Goal: Check status: Check status

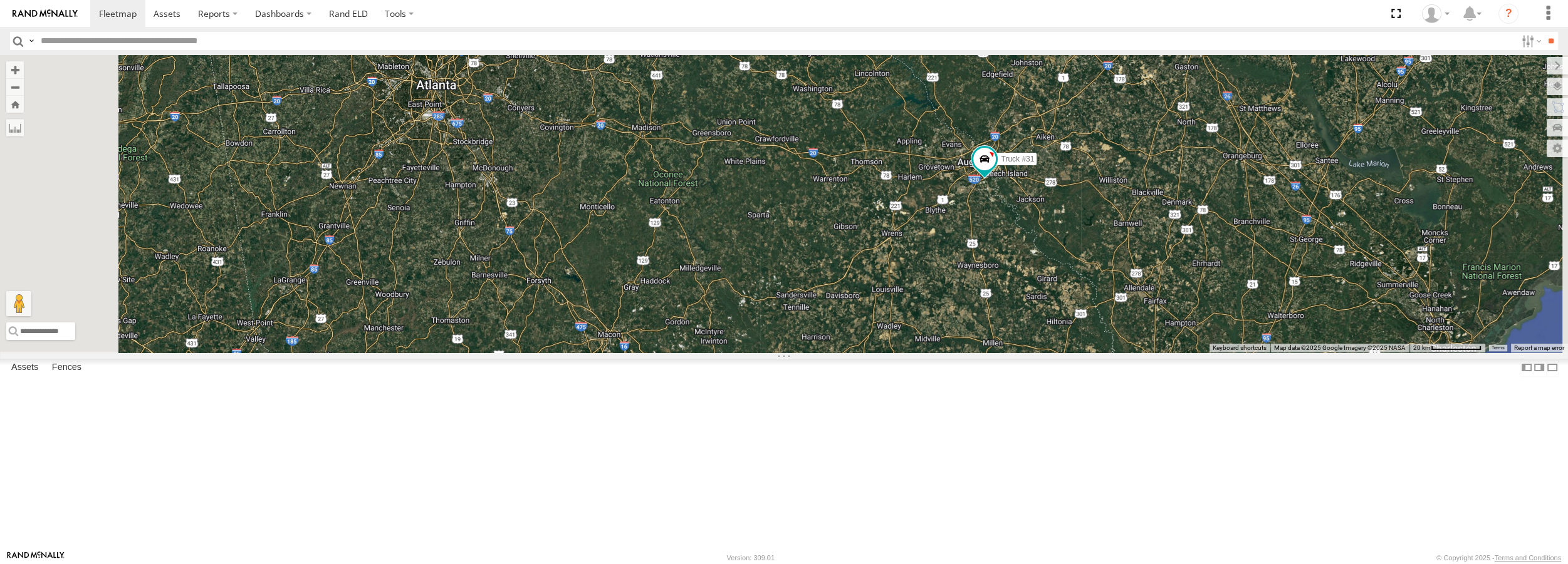
drag, startPoint x: 1117, startPoint y: 422, endPoint x: 1064, endPoint y: 317, distance: 117.6
click at [1064, 317] on div "Truck #18 Truck #30 Truck #31 Truck #32" at bounding box center [784, 204] width 1568 height 297
drag, startPoint x: 1088, startPoint y: 425, endPoint x: 995, endPoint y: 246, distance: 201.7
click at [995, 246] on div "Truck #18 Truck #30 Truck #31 Truck #32" at bounding box center [784, 204] width 1568 height 297
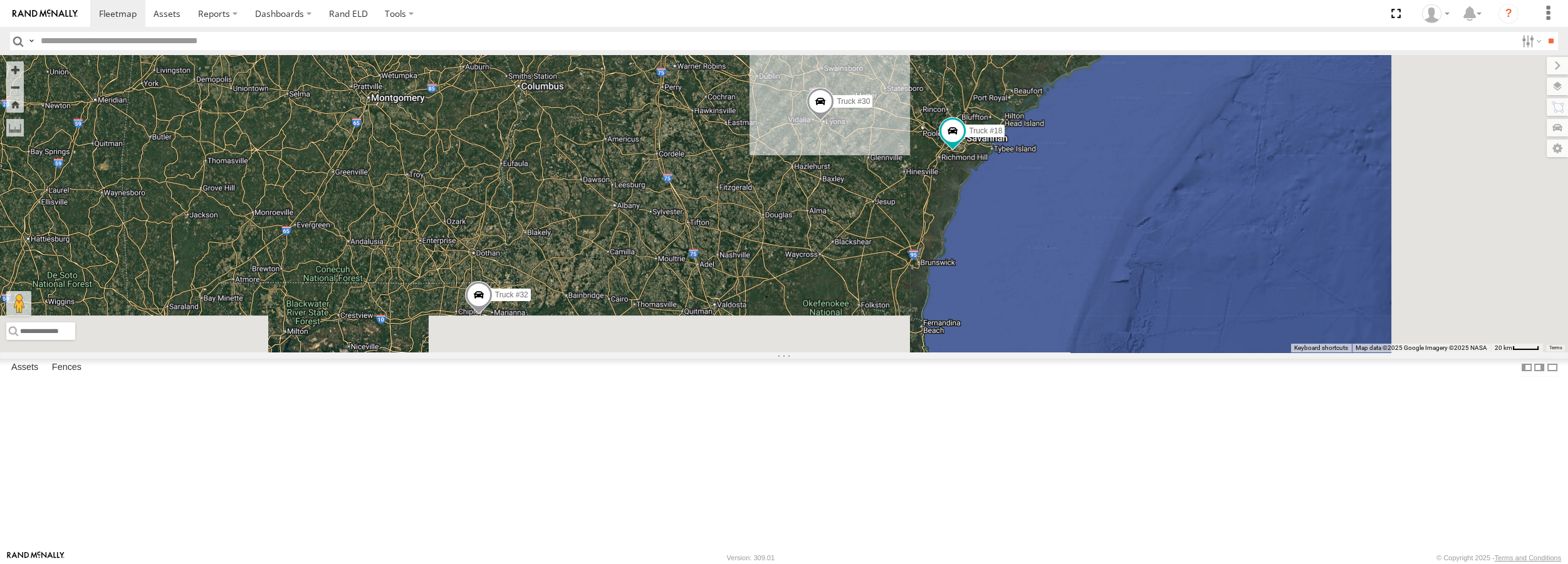
drag, startPoint x: 1048, startPoint y: 459, endPoint x: 977, endPoint y: 167, distance: 300.5
click at [977, 167] on div "Truck #18 Truck #30 Truck #31 Truck #32" at bounding box center [784, 204] width 1568 height 297
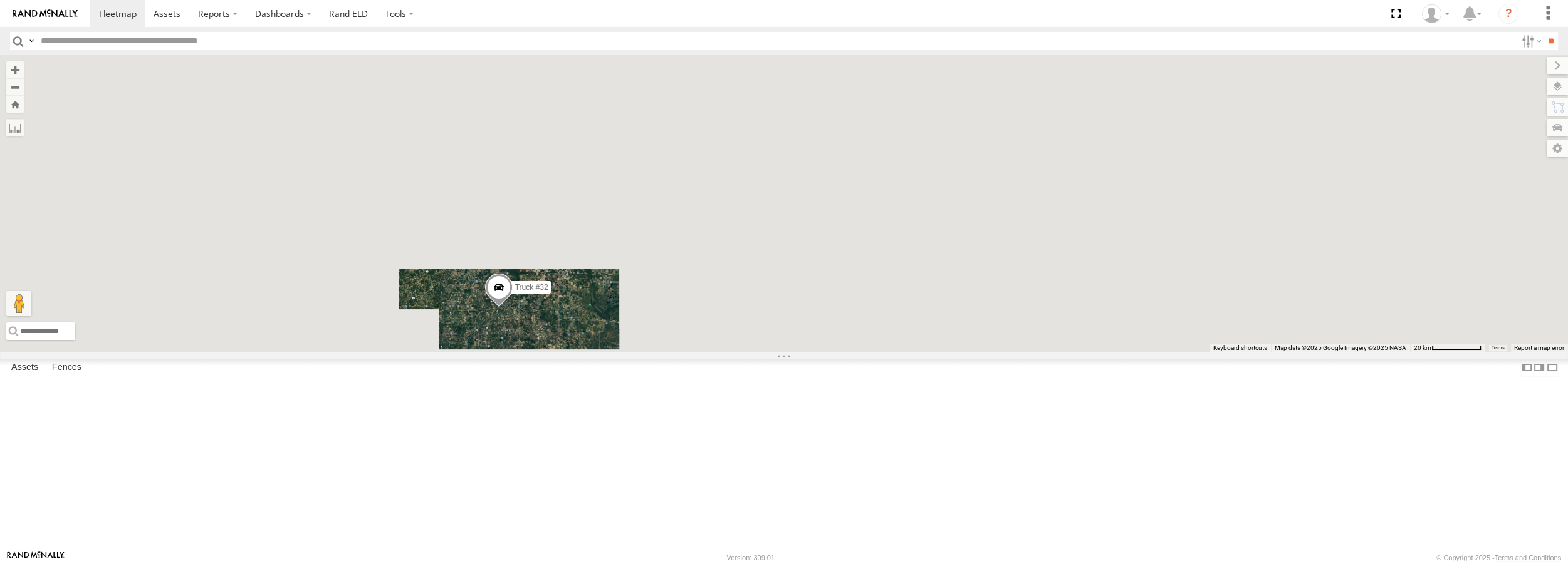
drag, startPoint x: 643, startPoint y: 494, endPoint x: 675, endPoint y: 326, distance: 171.0
click at [675, 326] on div "Truck #18 Truck #30 Truck #31 Truck #32" at bounding box center [784, 204] width 1568 height 297
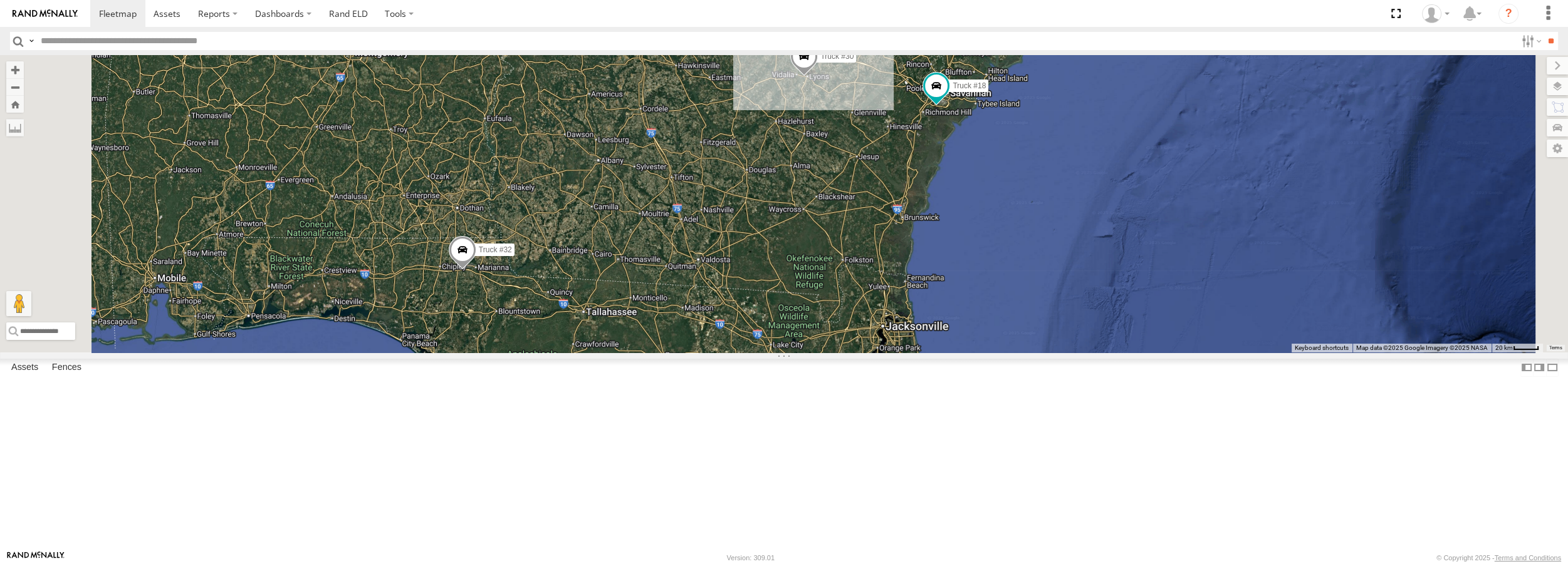
drag, startPoint x: 660, startPoint y: 476, endPoint x: 625, endPoint y: 405, distance: 79.2
click at [625, 352] on div "Truck #18 Truck #30 Truck #31 Truck #32" at bounding box center [784, 204] width 1568 height 297
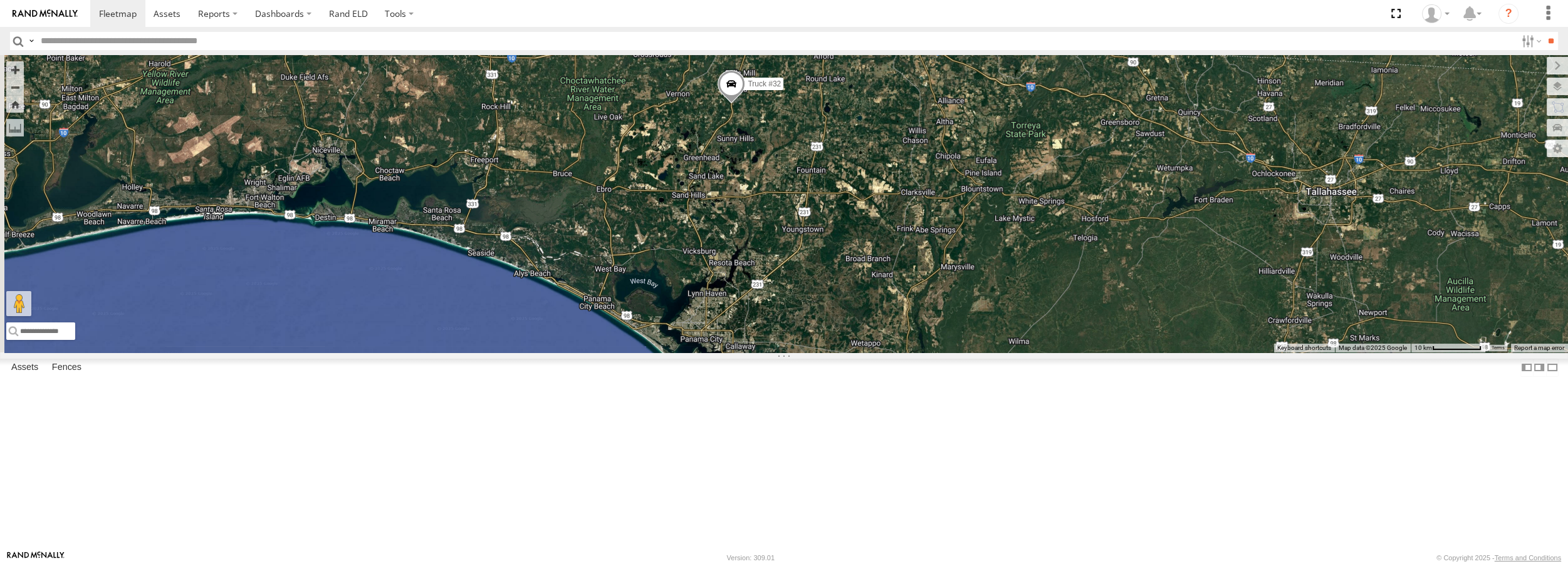
drag, startPoint x: 536, startPoint y: 300, endPoint x: 867, endPoint y: 431, distance: 356.0
click at [867, 352] on div "Truck #18 Truck #30 Truck #31 Truck #32" at bounding box center [784, 204] width 1568 height 297
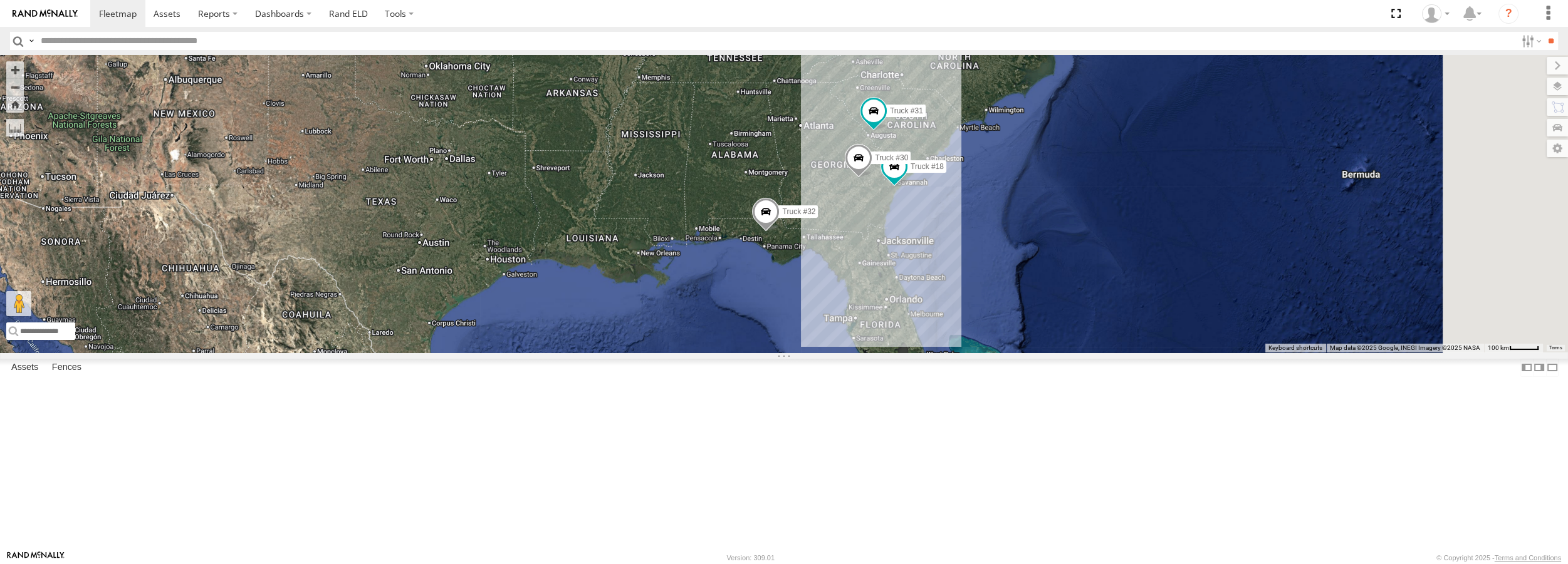
drag, startPoint x: 1099, startPoint y: 225, endPoint x: 1095, endPoint y: 236, distance: 11.7
click at [1096, 233] on div "Truck #18 Truck #30 Truck #31 Truck #32" at bounding box center [784, 204] width 1568 height 297
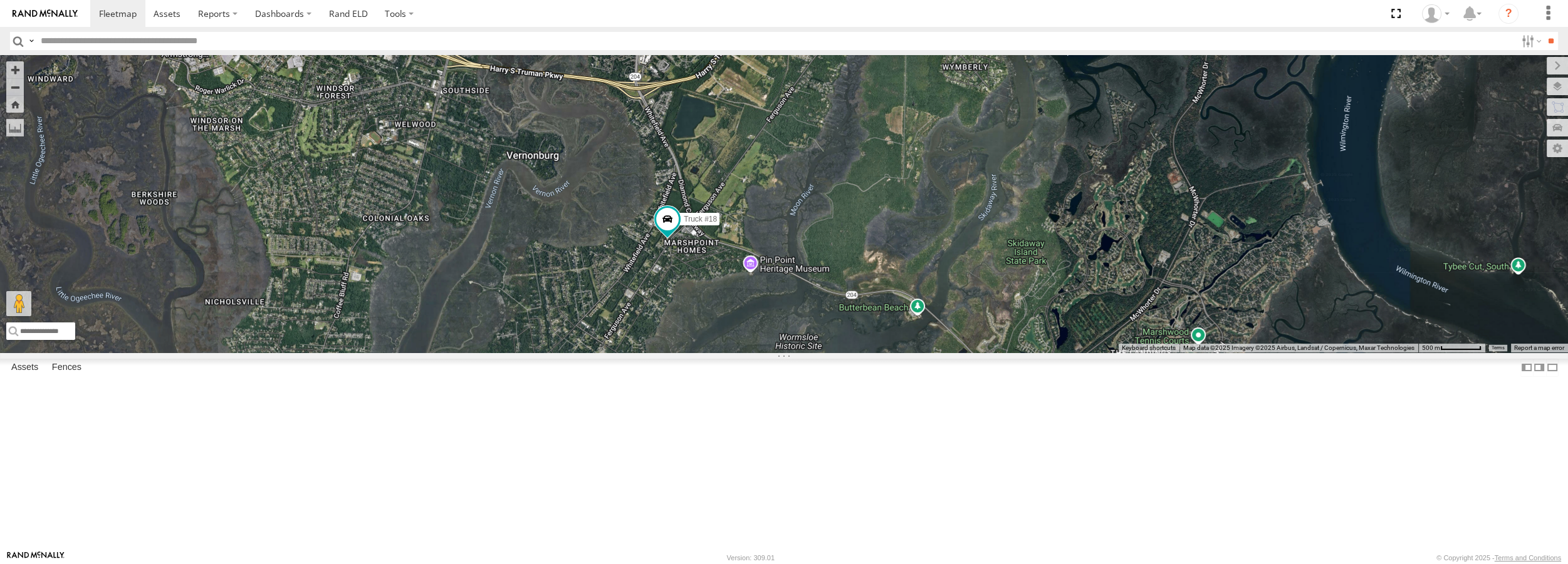
drag, startPoint x: 1173, startPoint y: 203, endPoint x: 991, endPoint y: 242, distance: 186.1
click at [991, 242] on div "Truck #18 Truck #30 Truck #31 Truck #32" at bounding box center [784, 204] width 1568 height 297
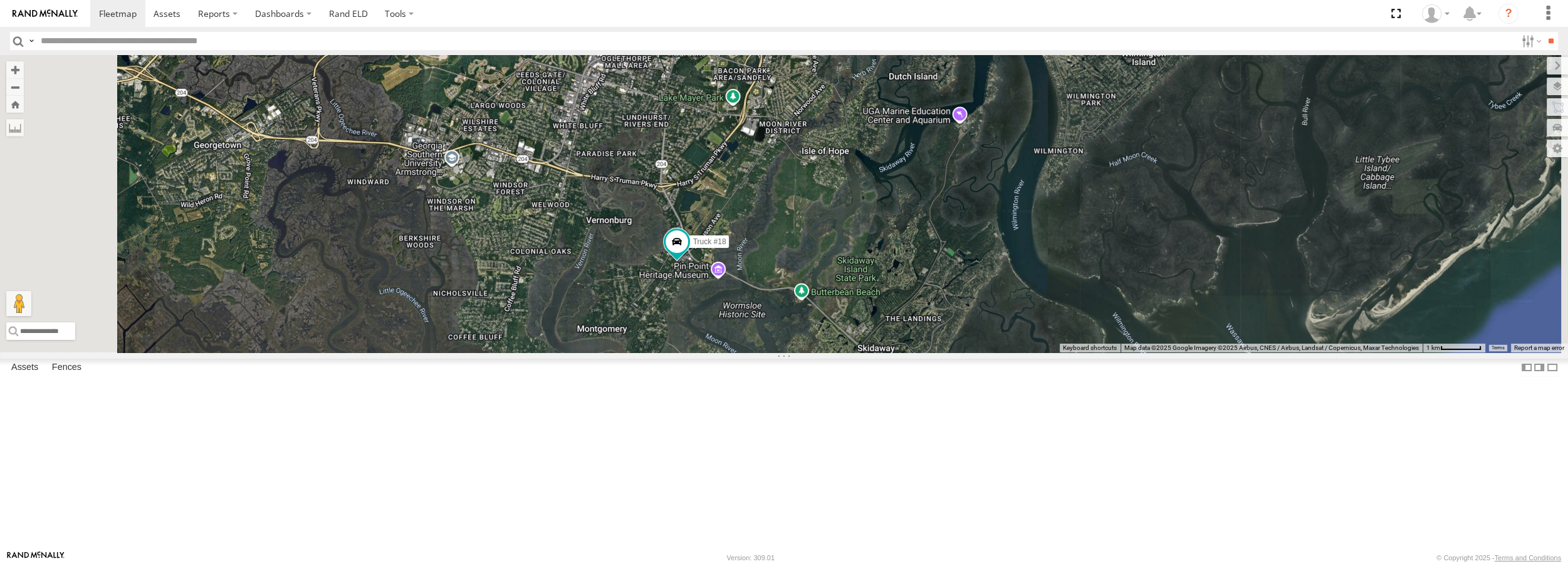
drag, startPoint x: 425, startPoint y: 294, endPoint x: 508, endPoint y: 305, distance: 83.7
click at [508, 305] on div "Truck #18 Truck #30 Truck #31 Truck #32" at bounding box center [784, 204] width 1568 height 297
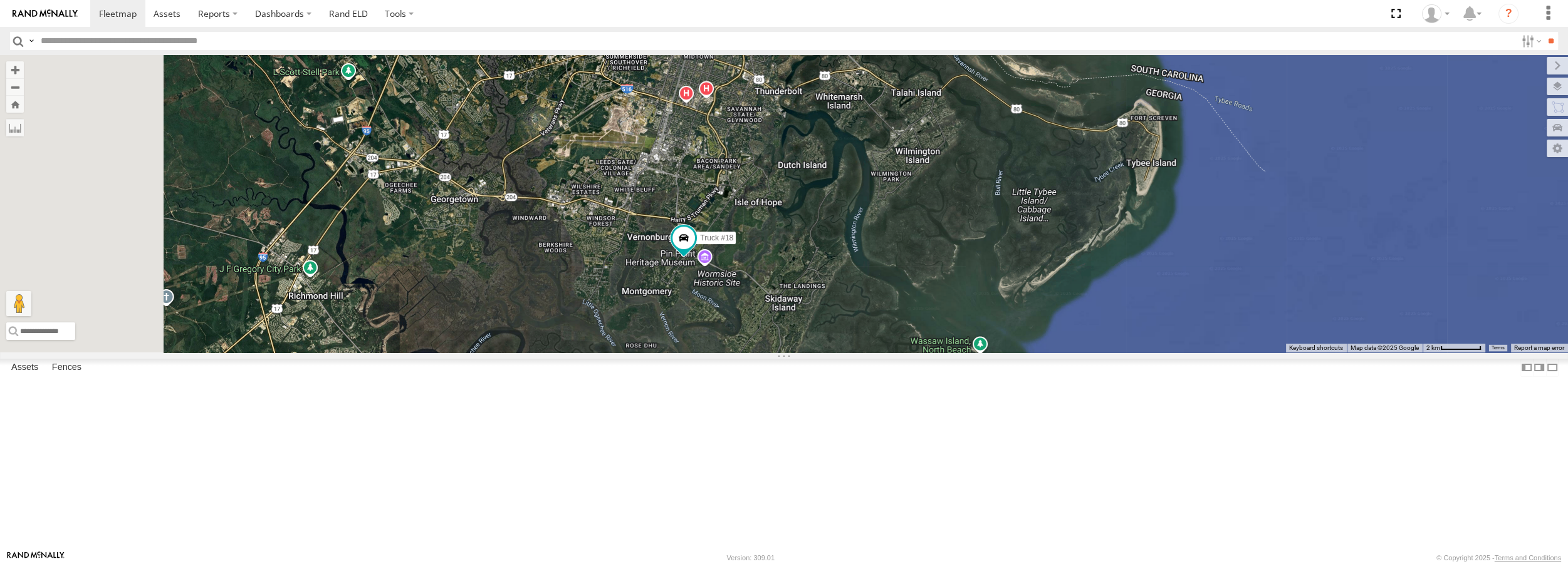
drag, startPoint x: 507, startPoint y: 307, endPoint x: 678, endPoint y: 331, distance: 172.7
click at [678, 331] on div "Truck #18 Truck #30 Truck #31 Truck #32" at bounding box center [784, 204] width 1568 height 297
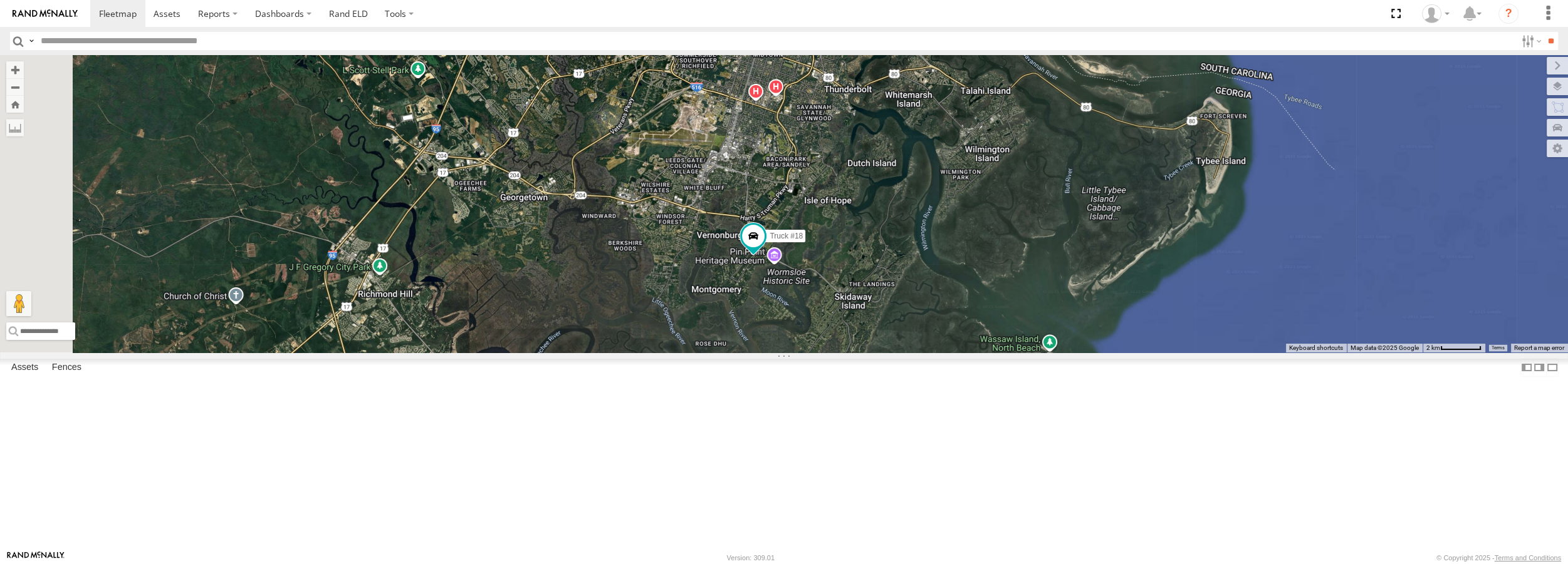
drag, startPoint x: 630, startPoint y: 370, endPoint x: 706, endPoint y: 368, distance: 76.0
click at [706, 352] on div "Truck #18" at bounding box center [784, 204] width 1568 height 297
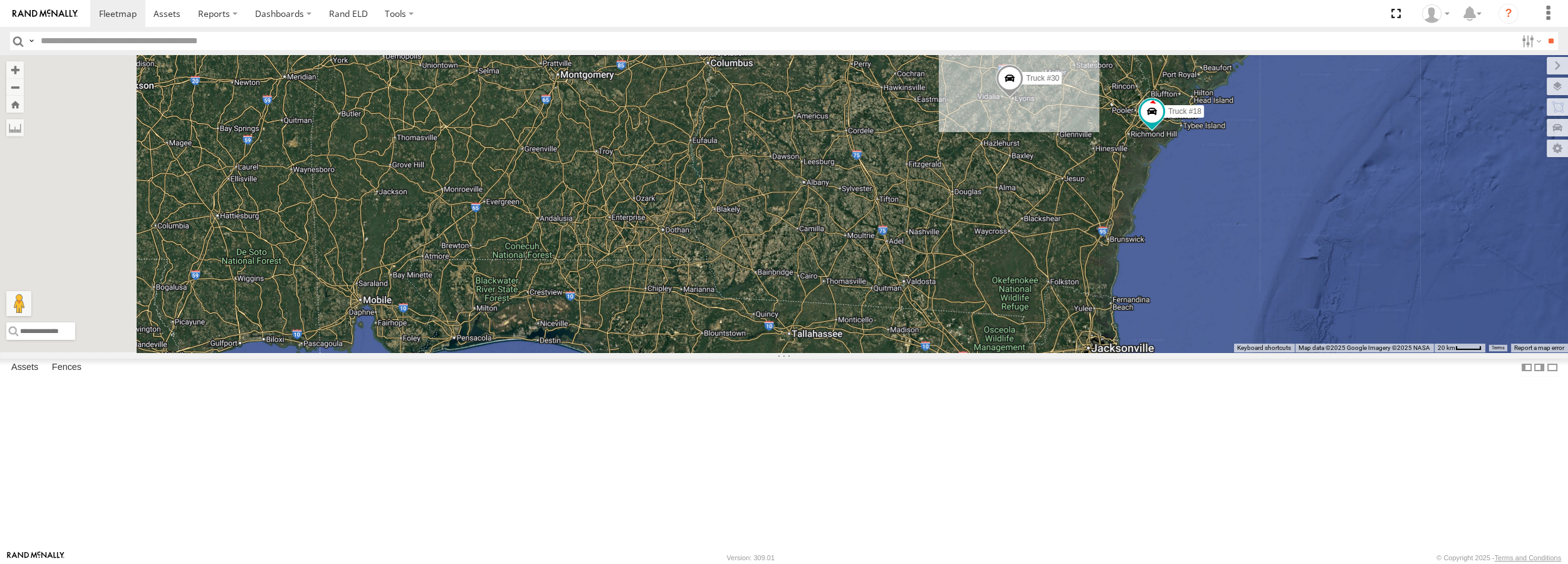
drag, startPoint x: 525, startPoint y: 477, endPoint x: 1143, endPoint y: 298, distance: 643.4
click at [1143, 298] on div "Truck #18 Truck #30 Truck #31" at bounding box center [784, 204] width 1568 height 297
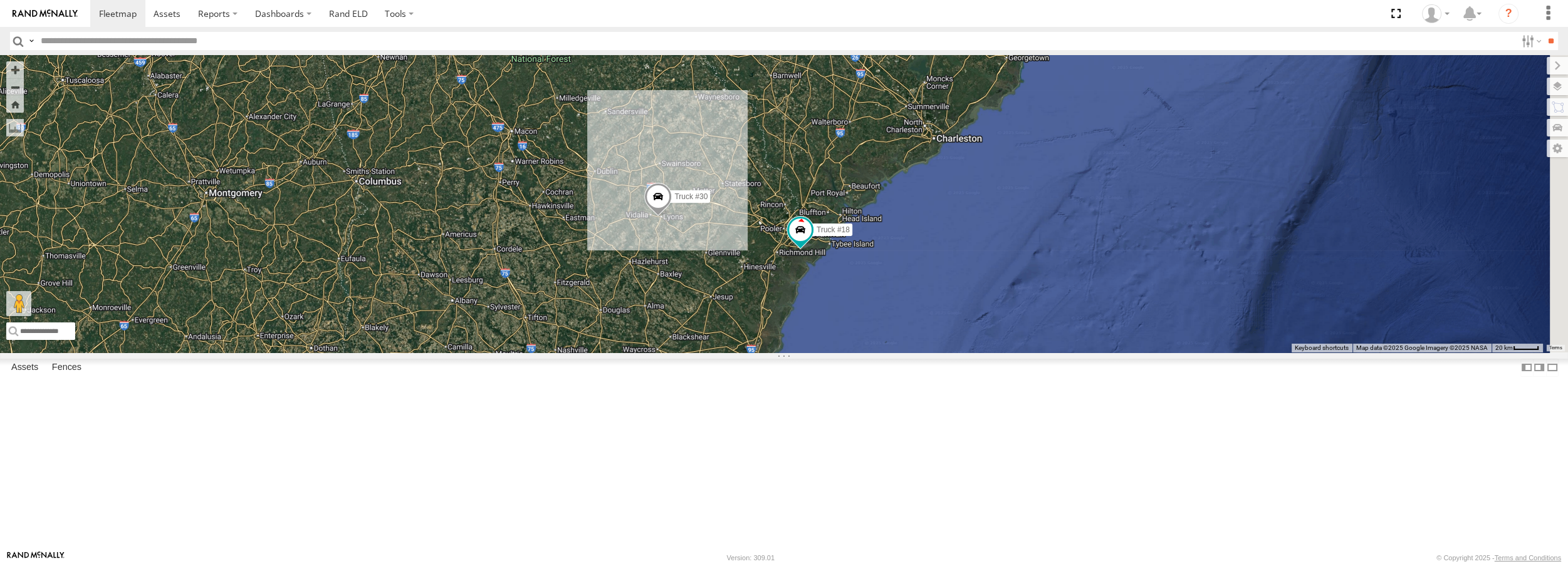
drag, startPoint x: 1313, startPoint y: 203, endPoint x: 824, endPoint y: 392, distance: 524.3
click at [824, 352] on div "Truck #18 Truck #30 Truck #31 Truck #32" at bounding box center [784, 204] width 1568 height 297
